Goal: Register for event/course

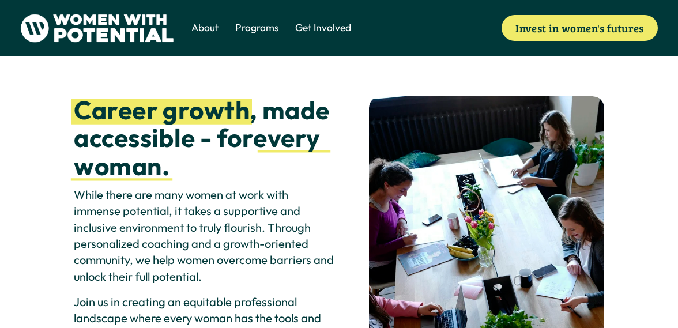
click at [506, 20] on link "Invest in women's futures" at bounding box center [580, 27] width 156 height 25
click at [0, 0] on span "1:1 Coaching" at bounding box center [0, 0] width 0 height 0
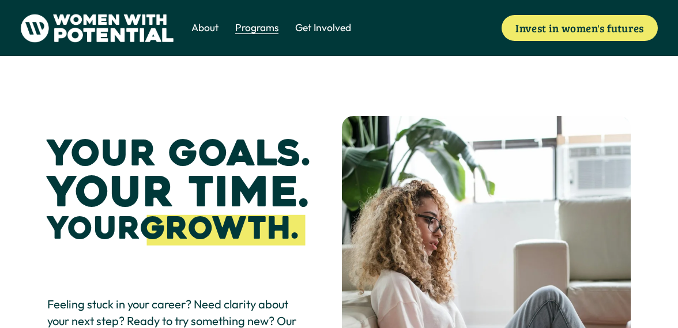
click at [0, 0] on span "Coach" at bounding box center [0, 0] width 0 height 0
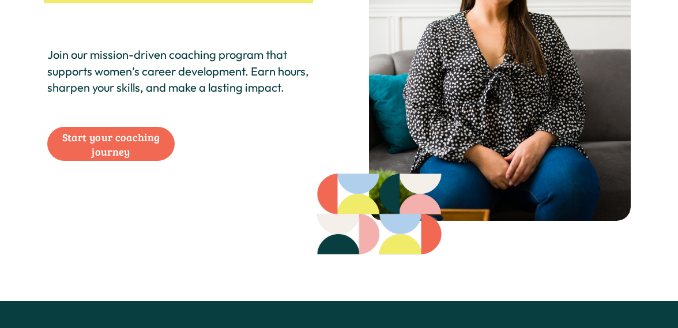
scroll to position [189, 0]
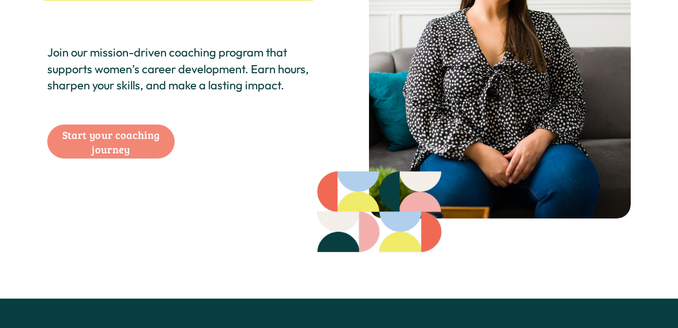
click at [144, 159] on link "Start your coaching journey" at bounding box center [111, 142] width 128 height 34
